Goal: Task Accomplishment & Management: Use online tool/utility

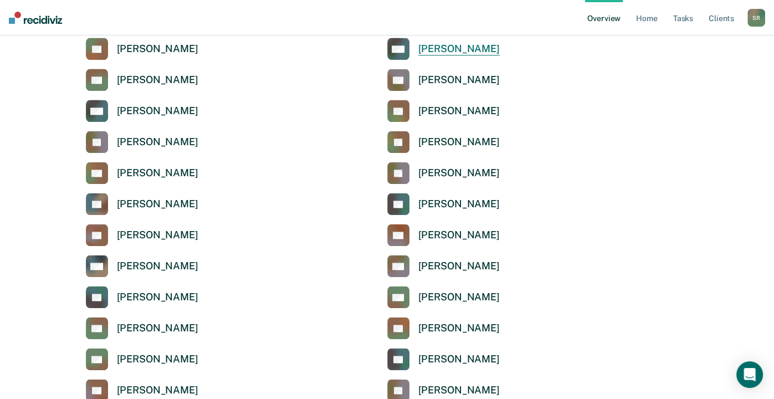
scroll to position [1497, 0]
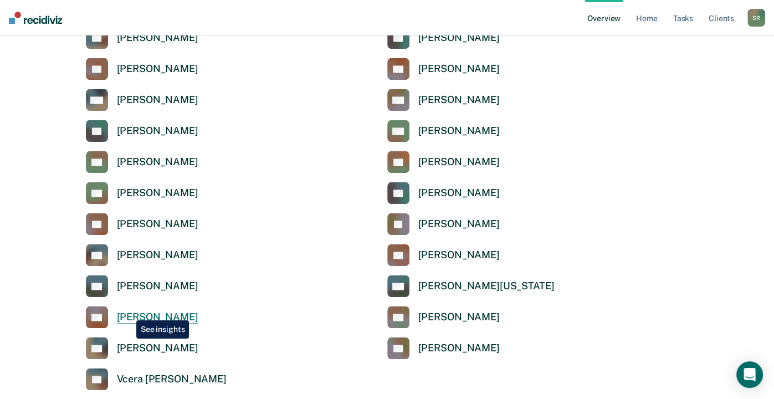
click at [128, 312] on div "Stephanie Roberts" at bounding box center [157, 317] width 81 height 13
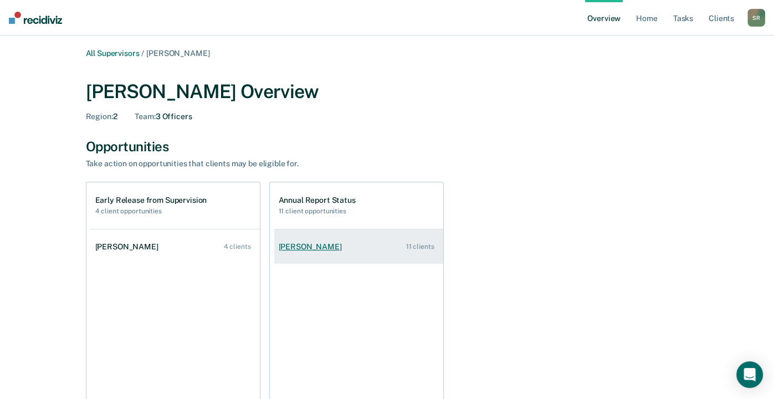
click at [296, 242] on div "Lilian Doh" at bounding box center [313, 246] width 68 height 9
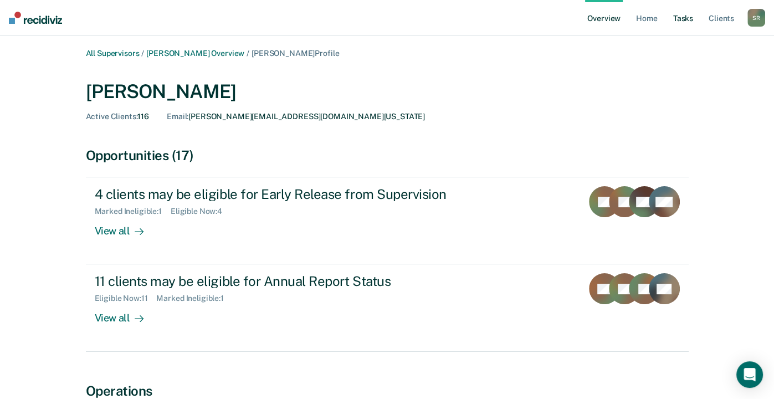
click at [689, 17] on link "Tasks" at bounding box center [683, 17] width 24 height 35
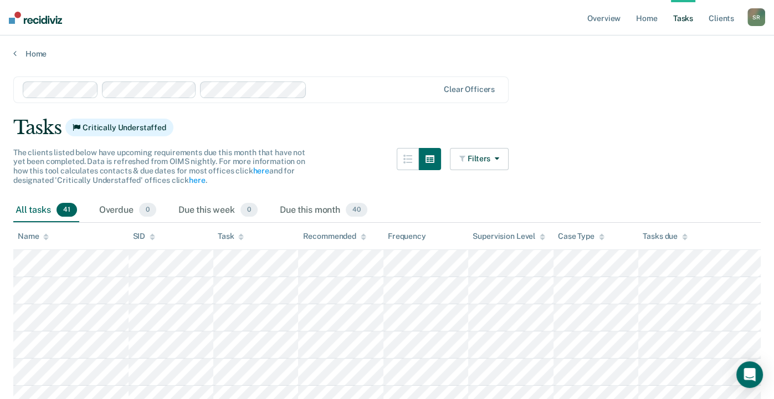
click at [328, 93] on div at bounding box center [375, 89] width 127 height 13
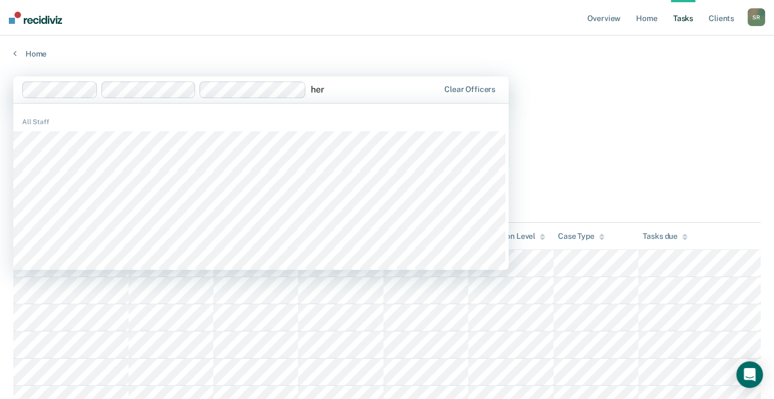
type input "hern"
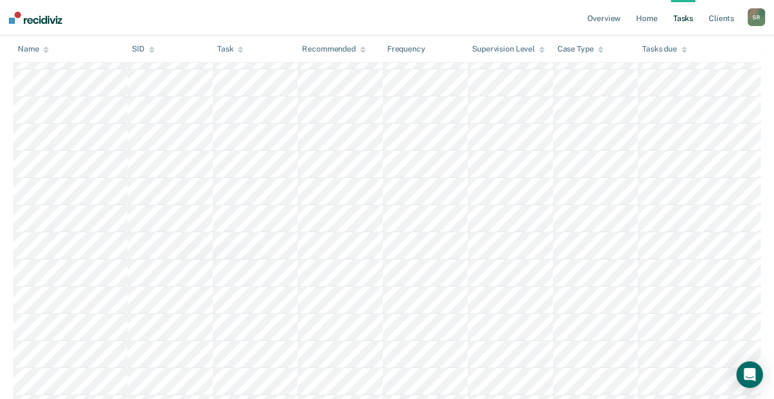
scroll to position [665, 0]
